Goal: Task Accomplishment & Management: Use online tool/utility

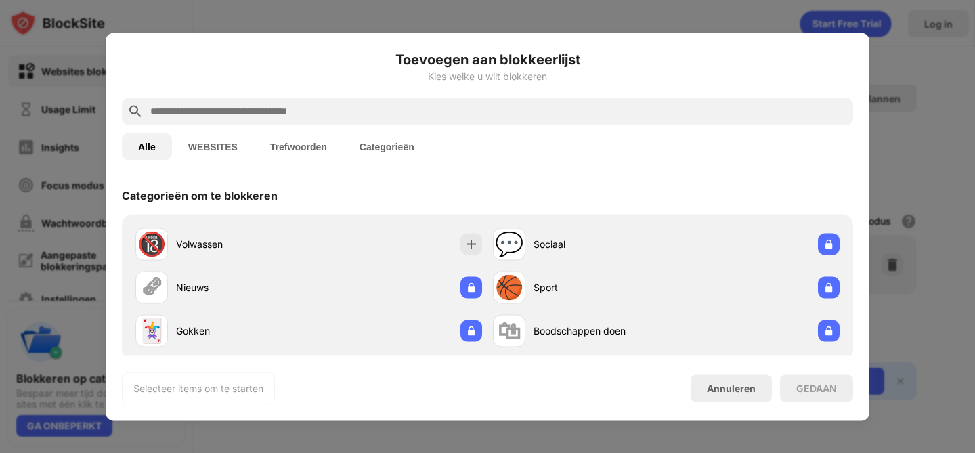
click at [273, 108] on input "text" at bounding box center [498, 111] width 699 height 16
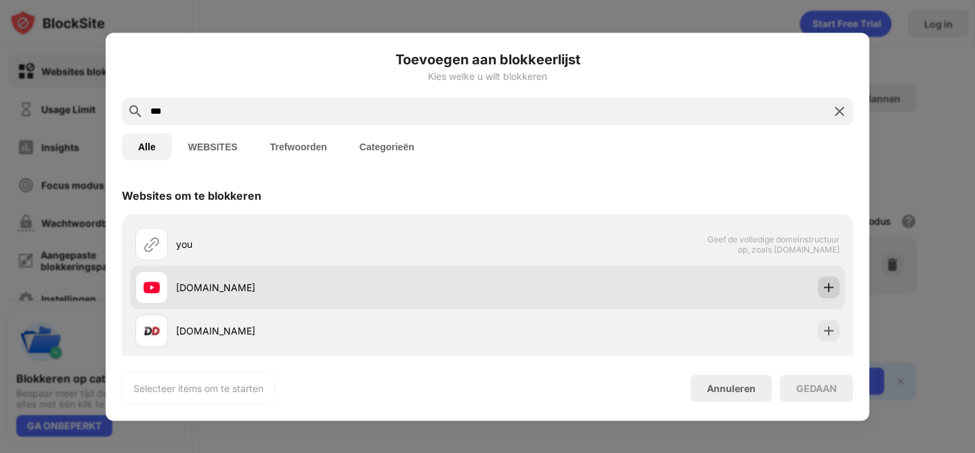
type input "***"
click at [826, 287] on img at bounding box center [829, 287] width 14 height 14
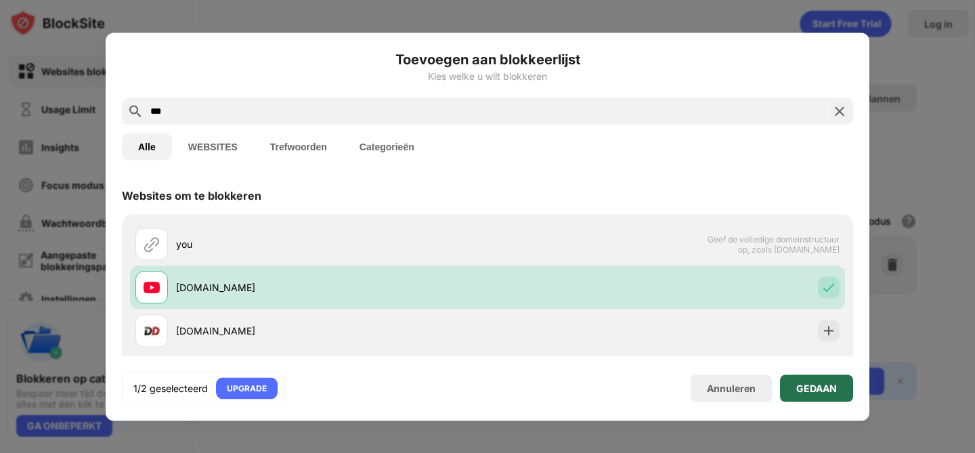
click at [810, 395] on div "GEDAAN" at bounding box center [816, 387] width 73 height 27
